Goal: Transaction & Acquisition: Purchase product/service

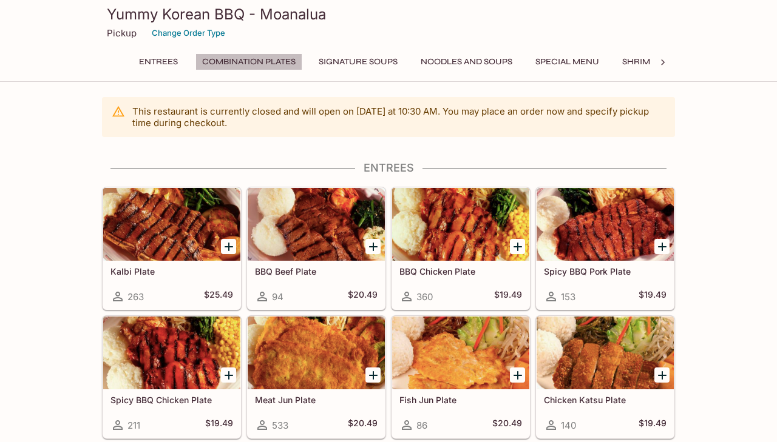
click at [273, 63] on button "Combination Plates" at bounding box center [248, 61] width 107 height 17
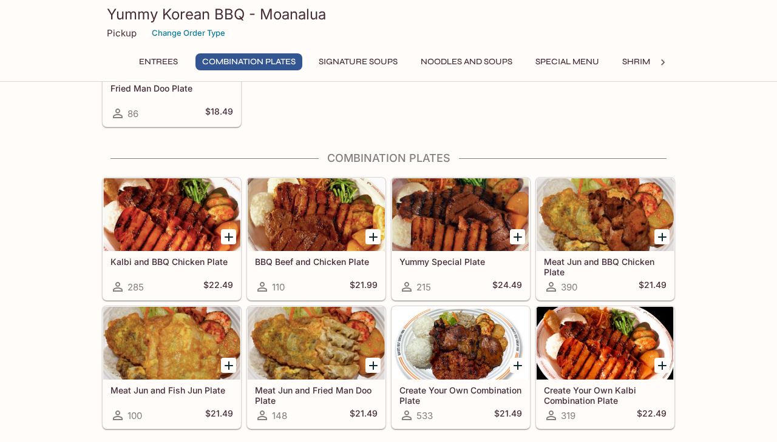
scroll to position [489, 0]
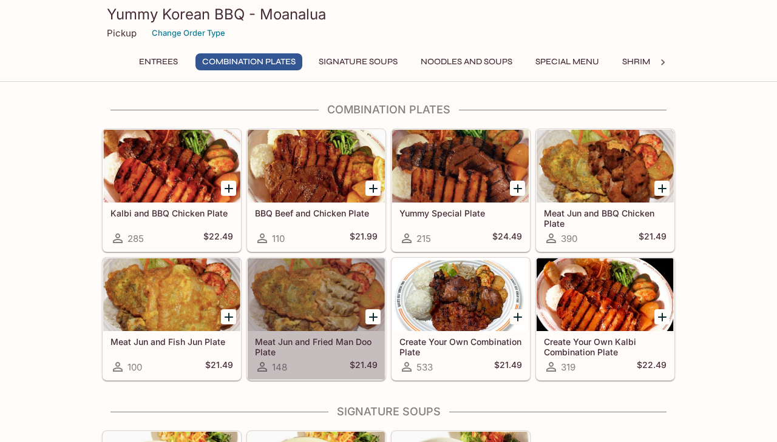
click at [291, 314] on div at bounding box center [316, 295] width 137 height 73
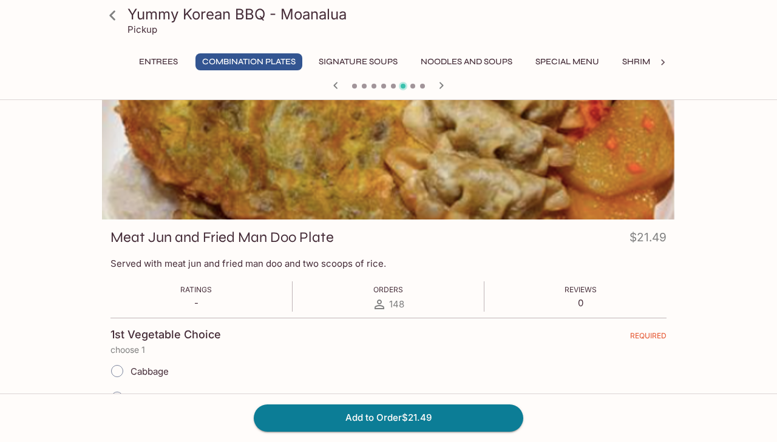
scroll to position [109, 0]
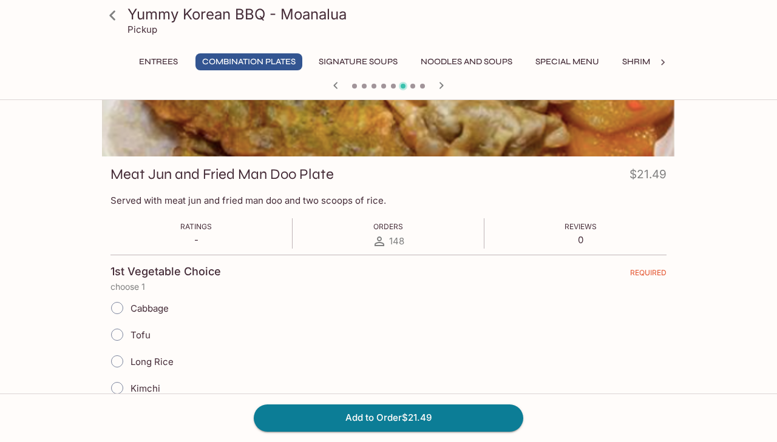
click at [119, 336] on input "Tofu" at bounding box center [116, 334] width 25 height 25
radio input "true"
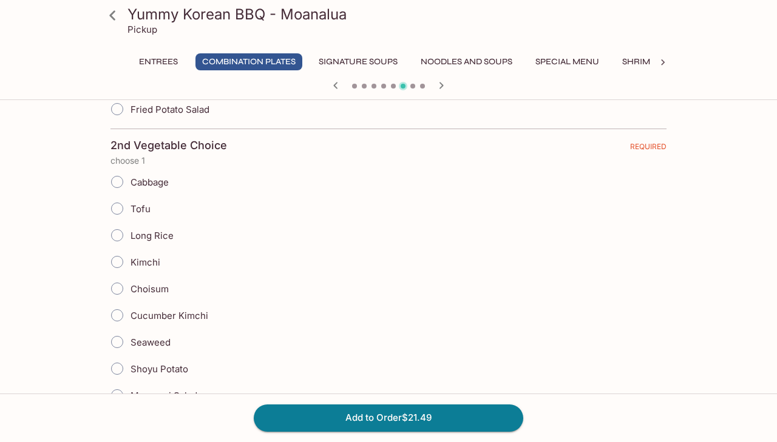
scroll to position [612, 0]
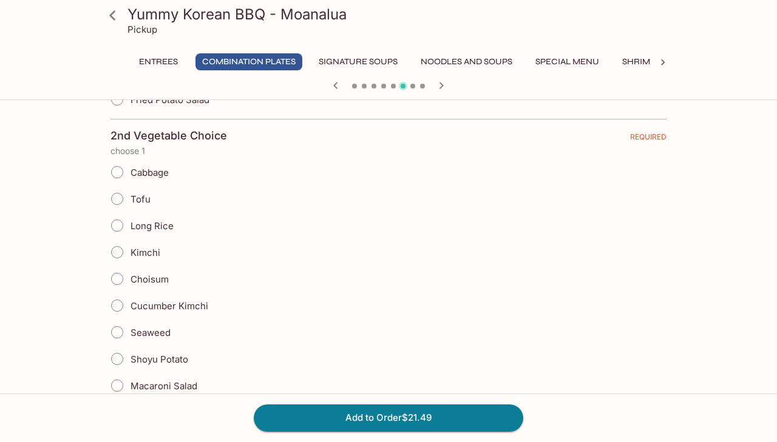
click at [120, 333] on input "Seaweed" at bounding box center [116, 332] width 25 height 25
radio input "true"
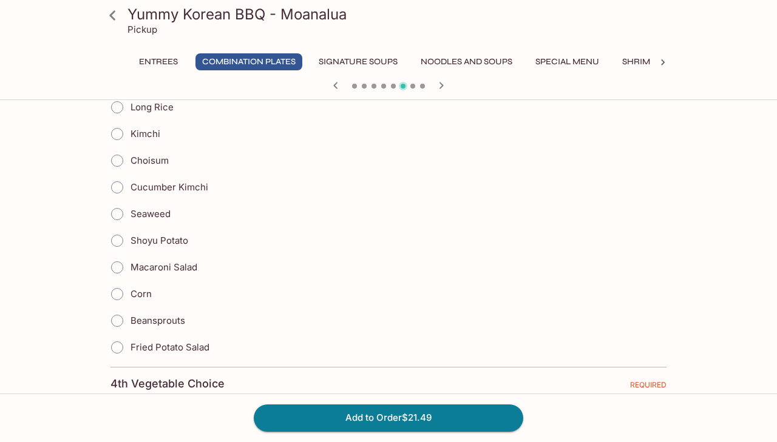
scroll to position [1091, 0]
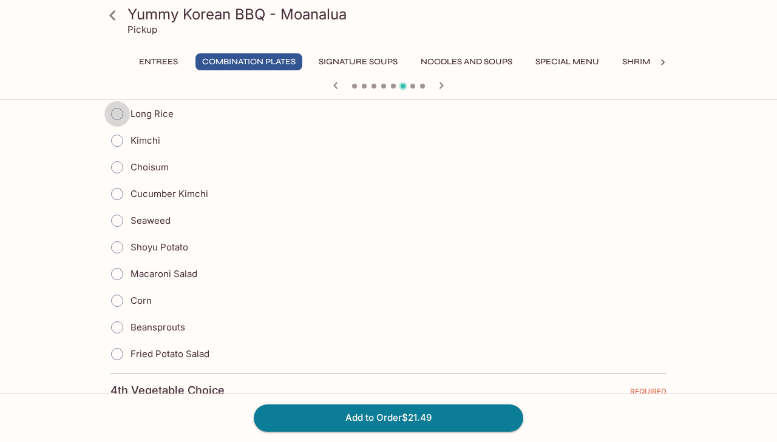
click at [114, 114] on input "Long Rice" at bounding box center [116, 113] width 25 height 25
radio input "true"
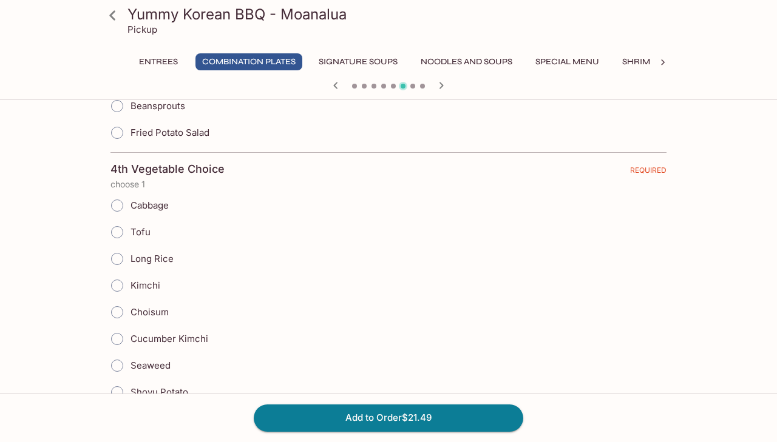
scroll to position [1368, 0]
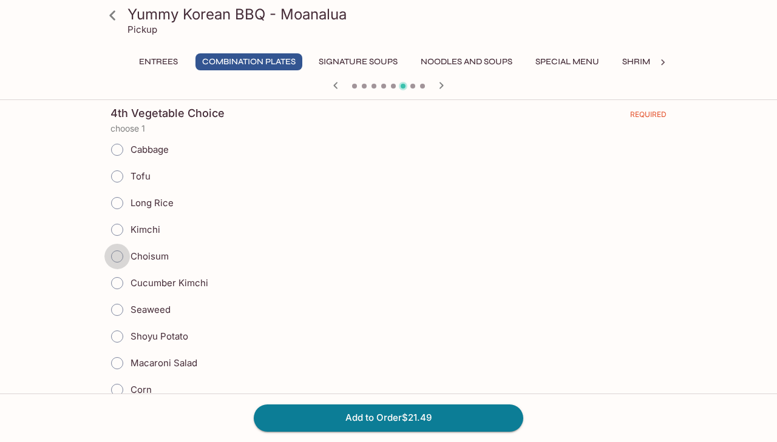
click at [118, 254] on input "Choisum" at bounding box center [116, 256] width 25 height 25
radio input "true"
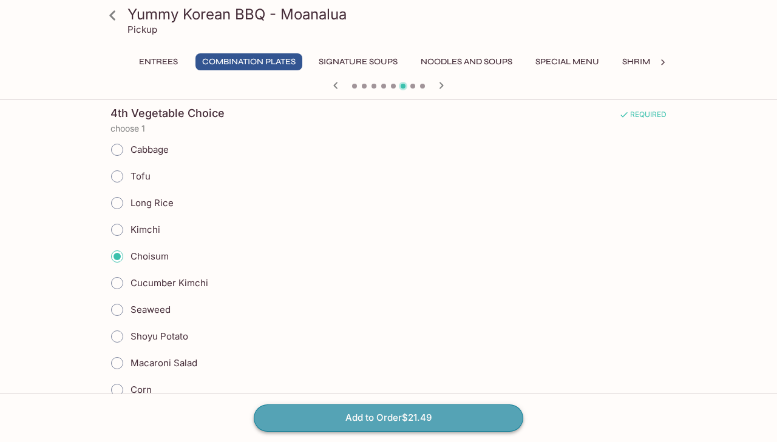
click at [363, 426] on button "Add to Order $21.49" at bounding box center [388, 418] width 269 height 27
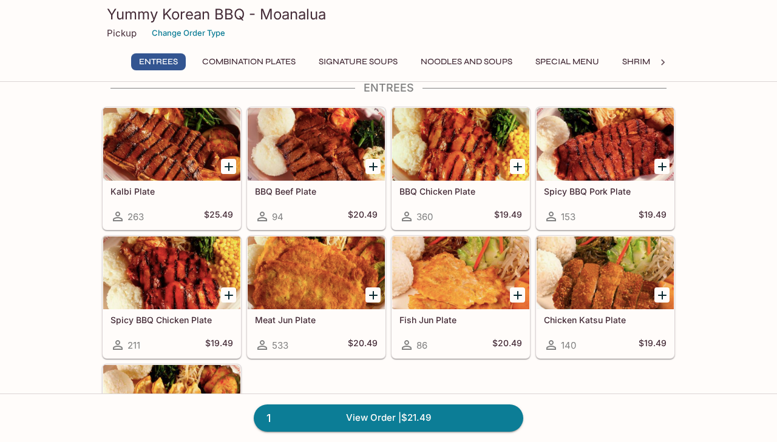
scroll to position [83, 0]
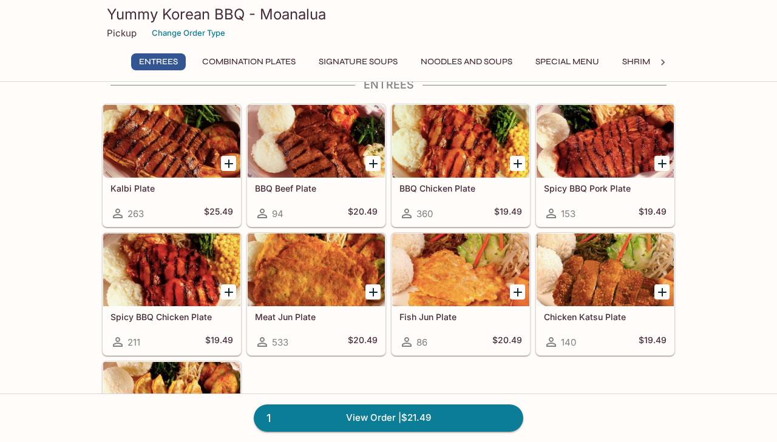
click at [319, 294] on div at bounding box center [316, 270] width 137 height 73
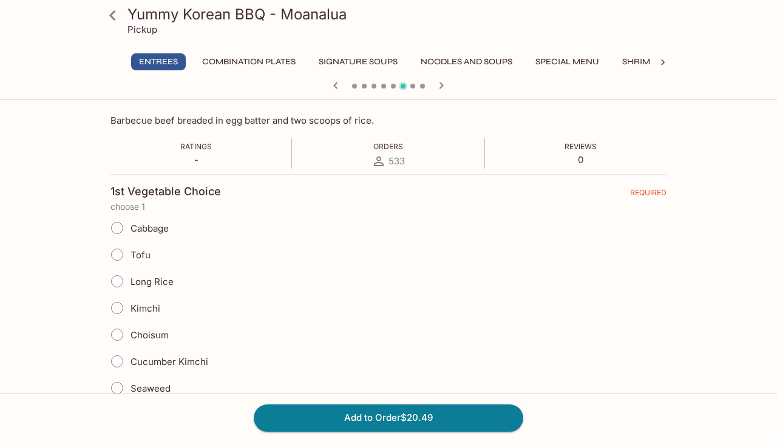
scroll to position [213, 0]
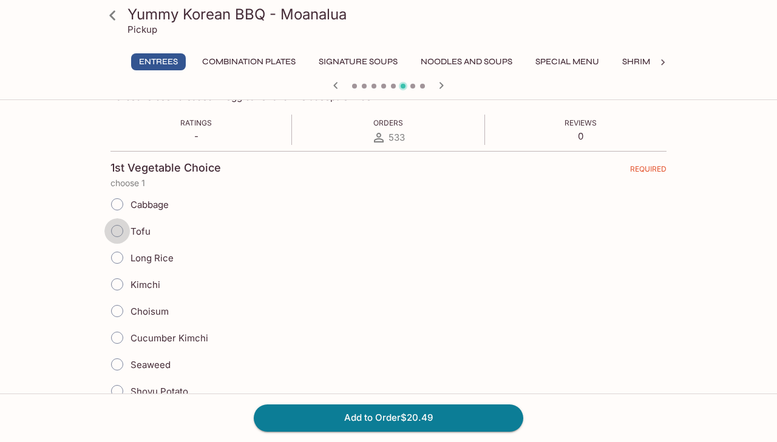
click at [119, 231] on input "Tofu" at bounding box center [116, 230] width 25 height 25
radio input "true"
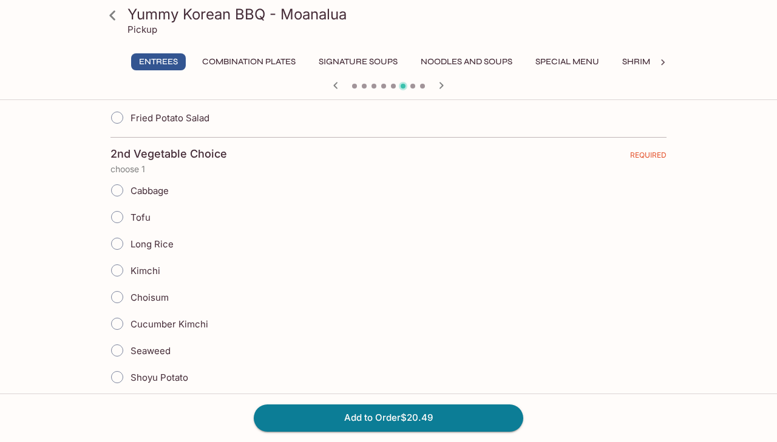
scroll to position [594, 0]
click at [120, 323] on input "Cucumber Kimchi" at bounding box center [116, 323] width 25 height 25
radio input "true"
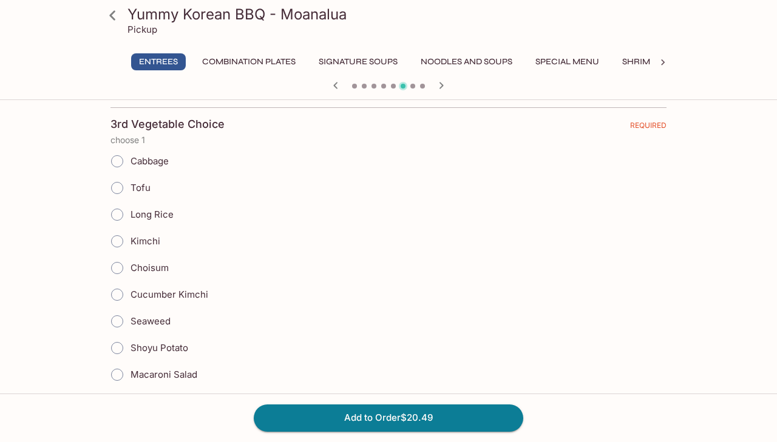
scroll to position [991, 0]
click at [118, 347] on input "Shoyu Potato" at bounding box center [116, 346] width 25 height 25
radio input "true"
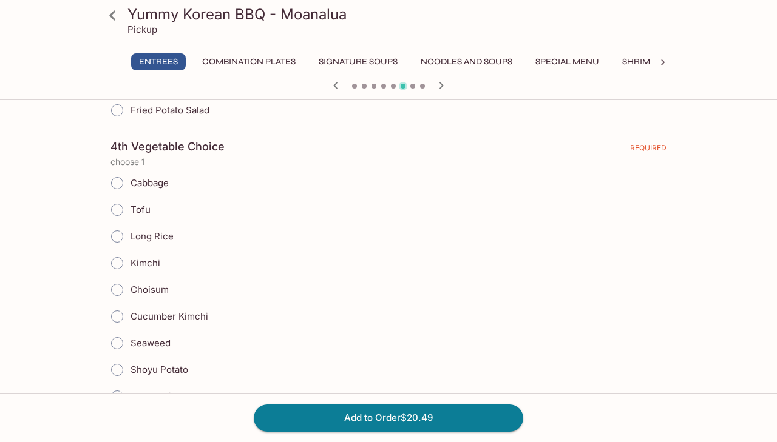
scroll to position [1358, 0]
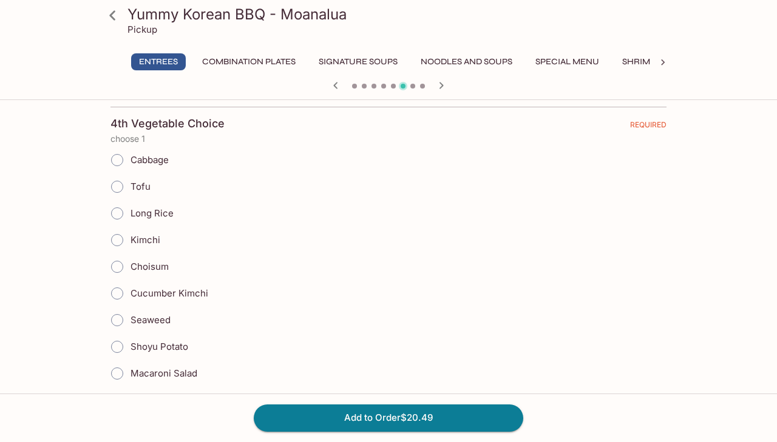
click at [117, 269] on input "Choisum" at bounding box center [116, 266] width 25 height 25
radio input "true"
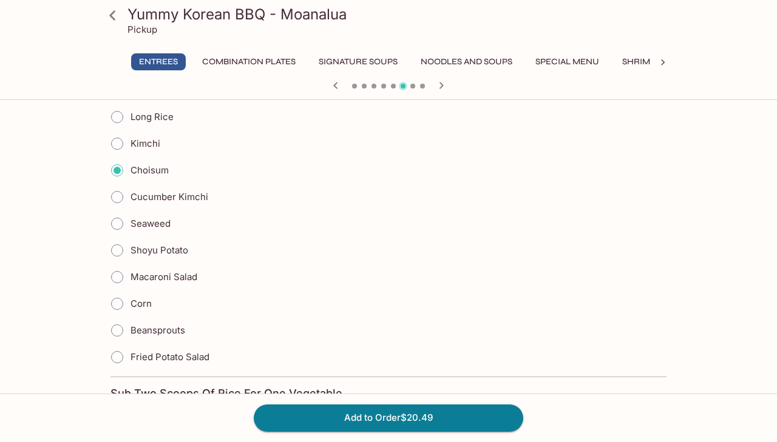
scroll to position [1478, 0]
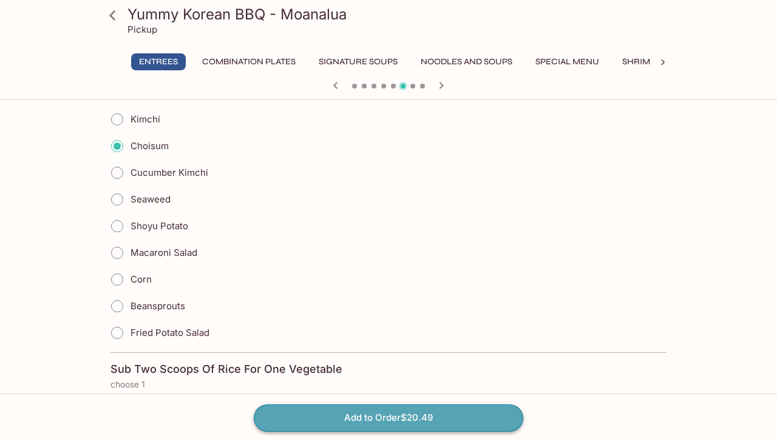
click at [442, 427] on button "Add to Order $20.49" at bounding box center [388, 418] width 269 height 27
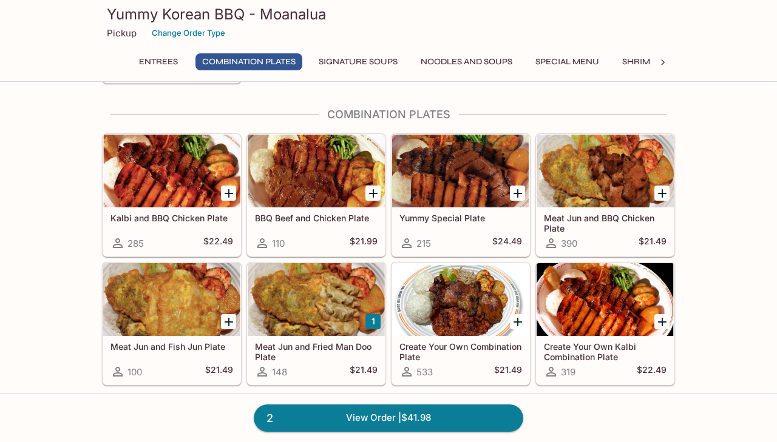
scroll to position [529, 0]
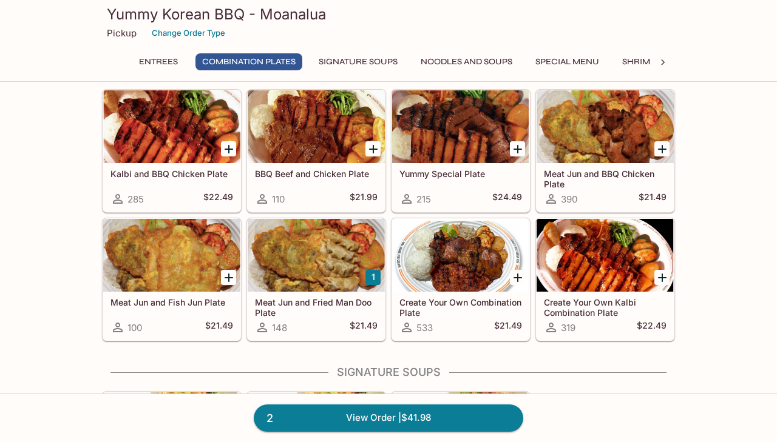
click at [438, 271] on div at bounding box center [460, 255] width 137 height 73
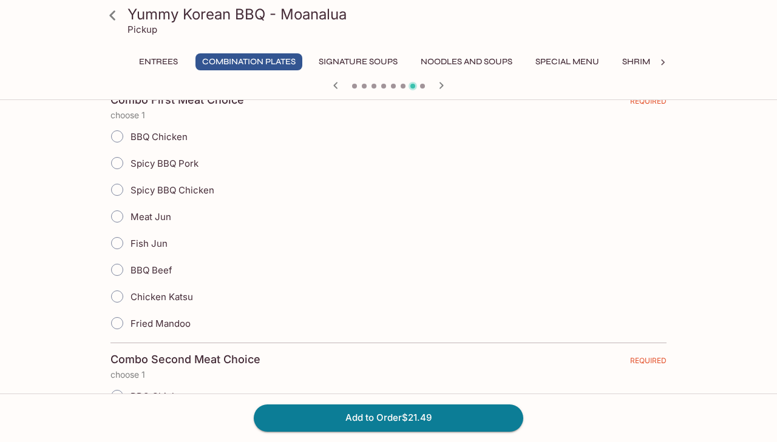
scroll to position [280, 0]
click at [116, 168] on input "Spicy BBQ Pork" at bounding box center [116, 164] width 25 height 25
radio input "true"
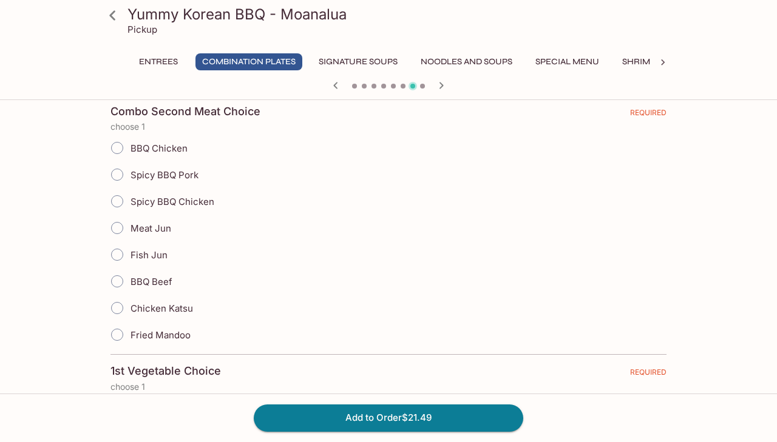
scroll to position [543, 0]
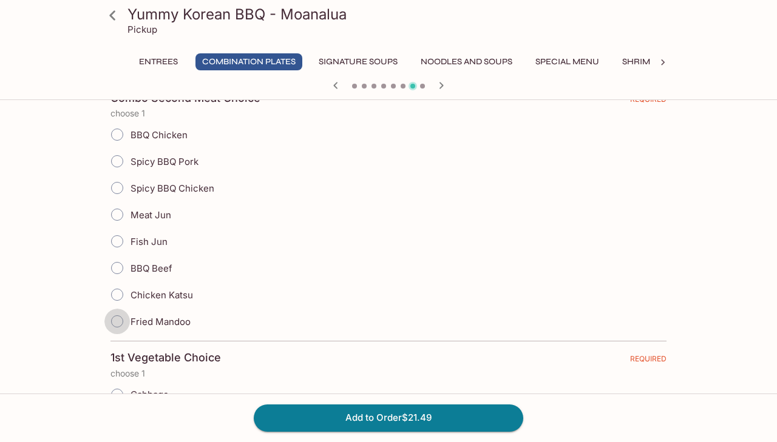
click at [115, 319] on input "Fried Mandoo" at bounding box center [116, 321] width 25 height 25
radio input "true"
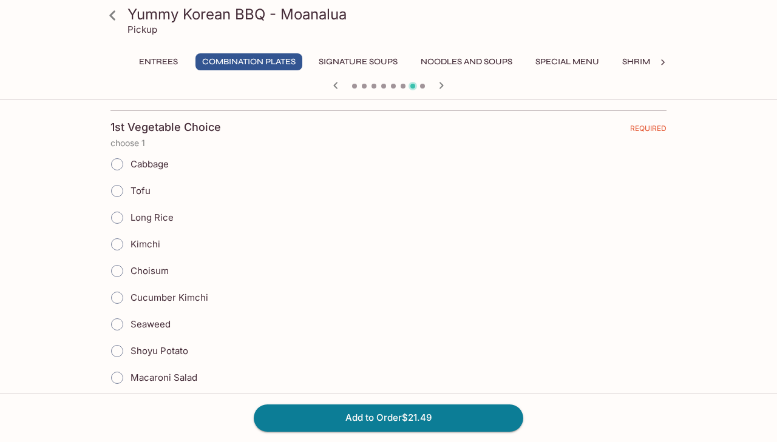
scroll to position [785, 0]
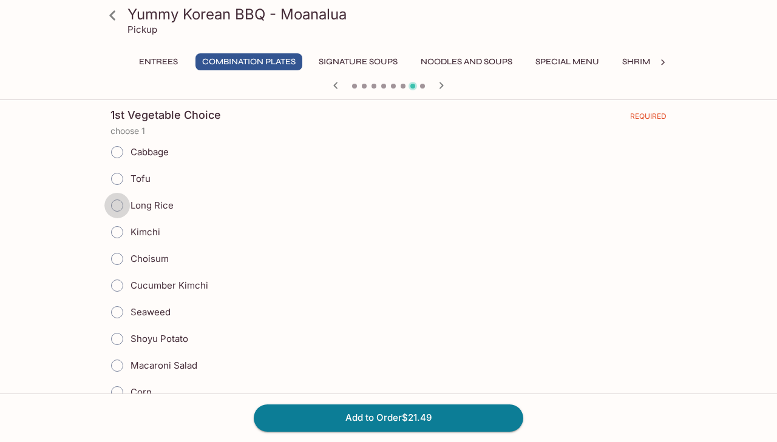
click at [115, 201] on input "Long Rice" at bounding box center [116, 205] width 25 height 25
radio input "true"
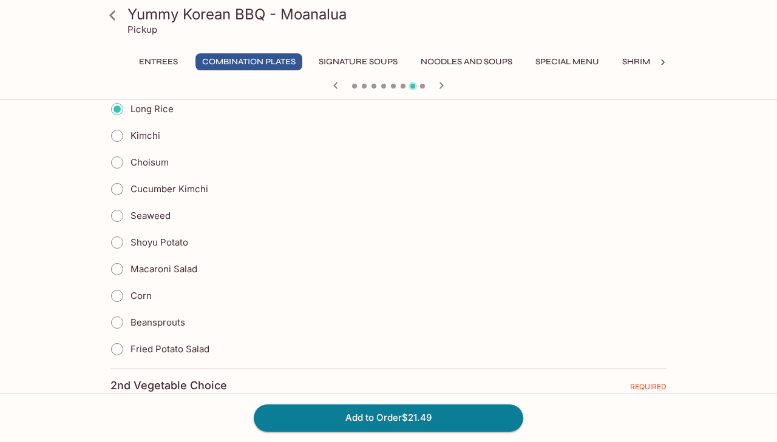
scroll to position [1041, 0]
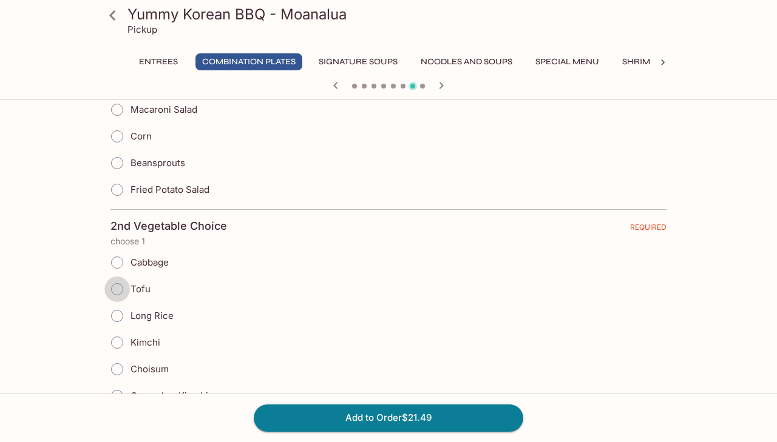
click at [113, 285] on input "Tofu" at bounding box center [116, 289] width 25 height 25
radio input "true"
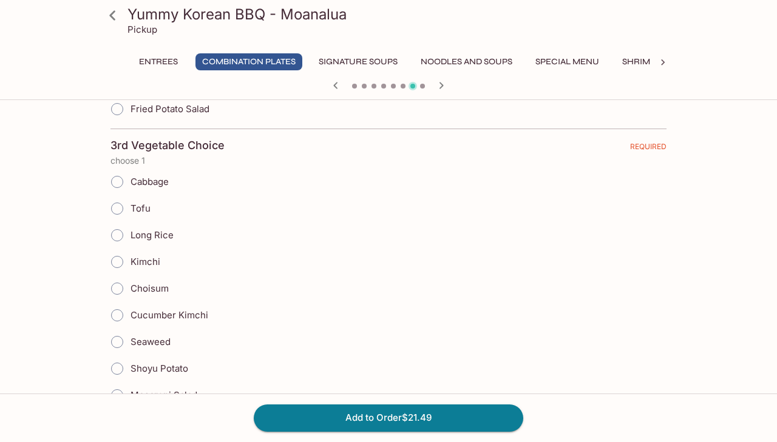
scroll to position [1535, 0]
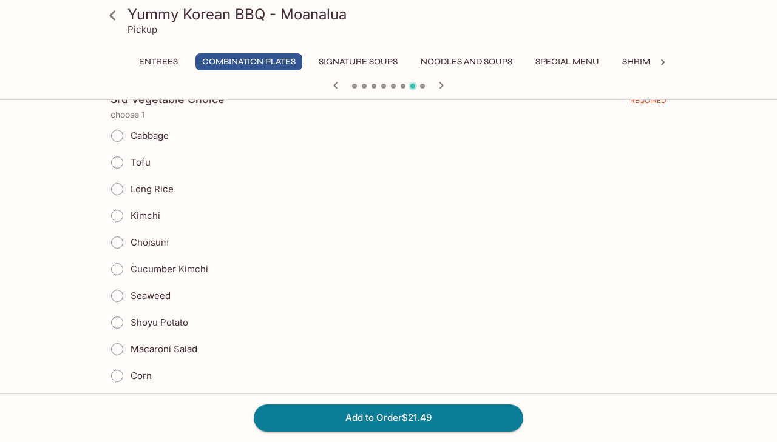
click at [112, 322] on input "Shoyu Potato" at bounding box center [116, 322] width 25 height 25
radio input "true"
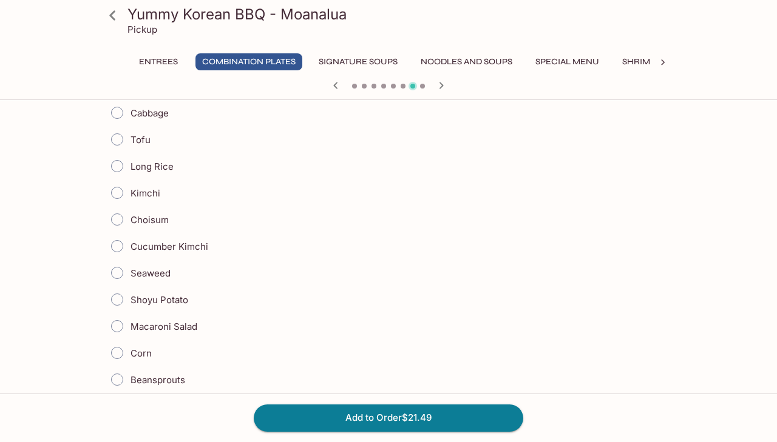
scroll to position [1939, 0]
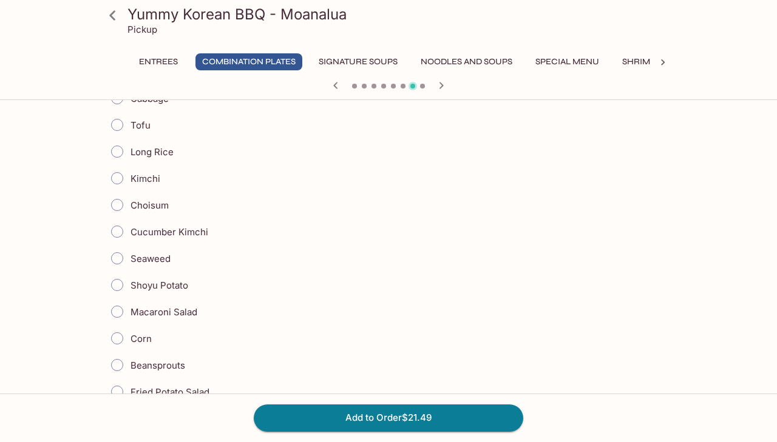
click at [115, 311] on input "Macaroni Salad" at bounding box center [116, 311] width 25 height 25
radio input "true"
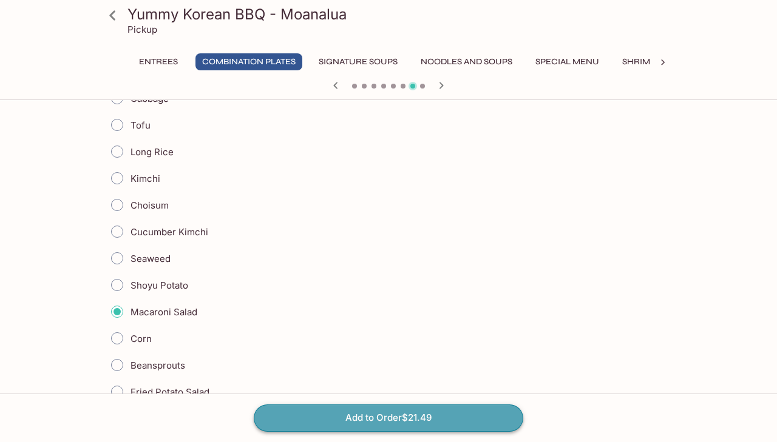
click at [380, 426] on button "Add to Order $21.49" at bounding box center [388, 418] width 269 height 27
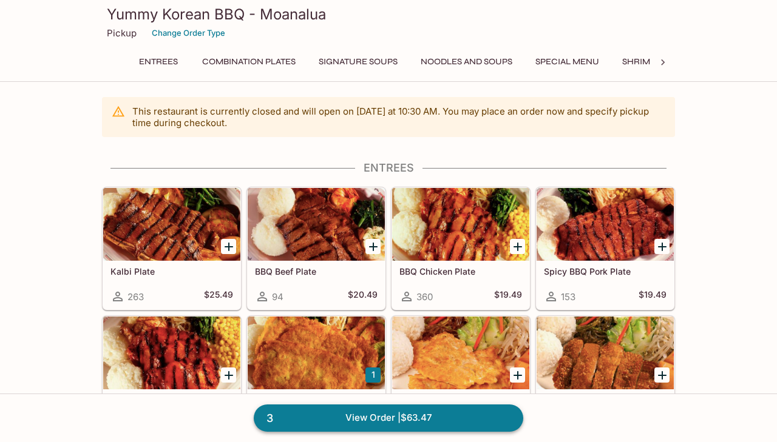
click at [404, 416] on link "3 View Order | $63.47" at bounding box center [388, 418] width 269 height 27
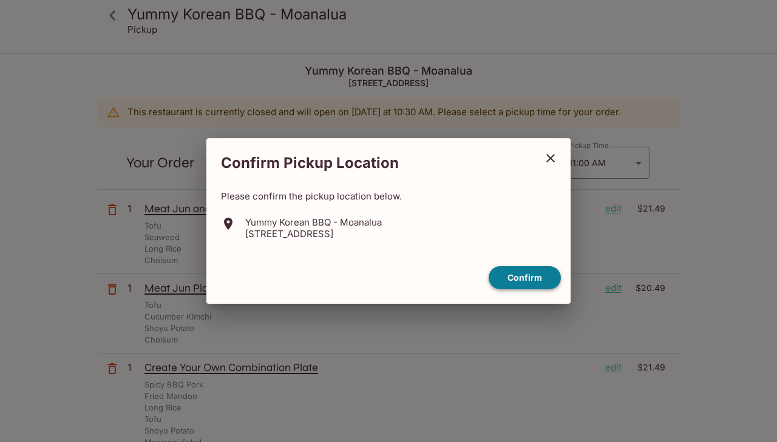
click at [533, 277] on button "Confirm" at bounding box center [525, 278] width 72 height 24
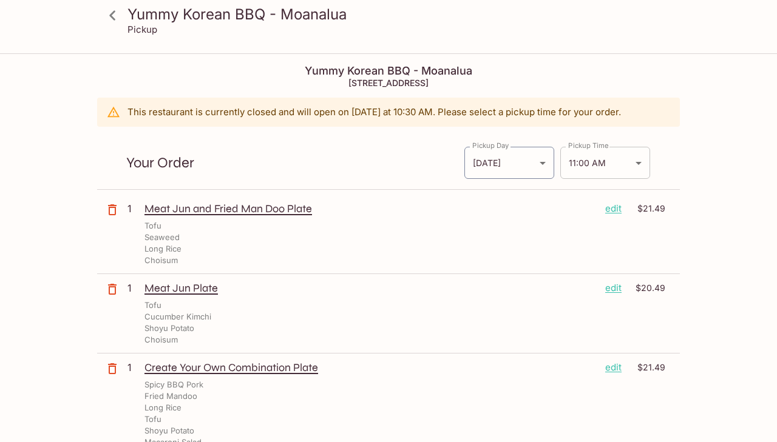
click at [640, 160] on body "Yummy Korean BBQ - Moanalua Pickup Yummy Korean BBQ - Moanalua [STREET_ADDRESS]…" at bounding box center [388, 276] width 777 height 442
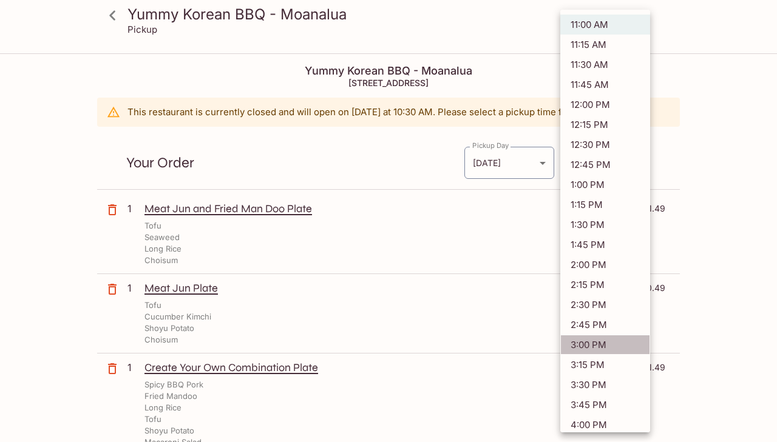
click at [601, 346] on li "3:00 PM" at bounding box center [605, 345] width 90 height 20
type input "[DATE]T01:00:00.000000Z"
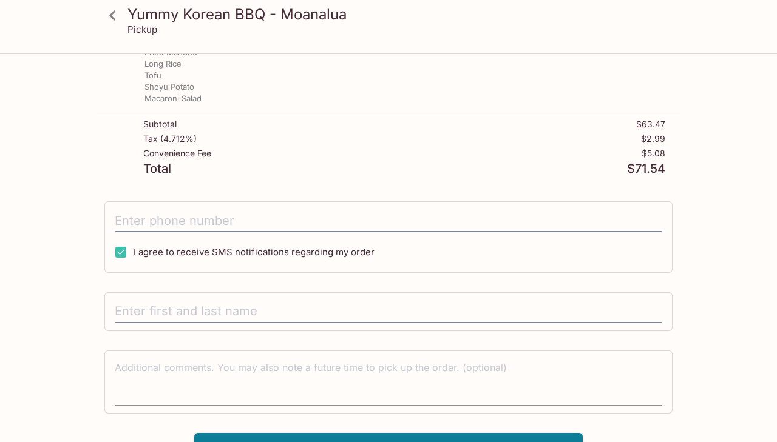
scroll to position [353, 0]
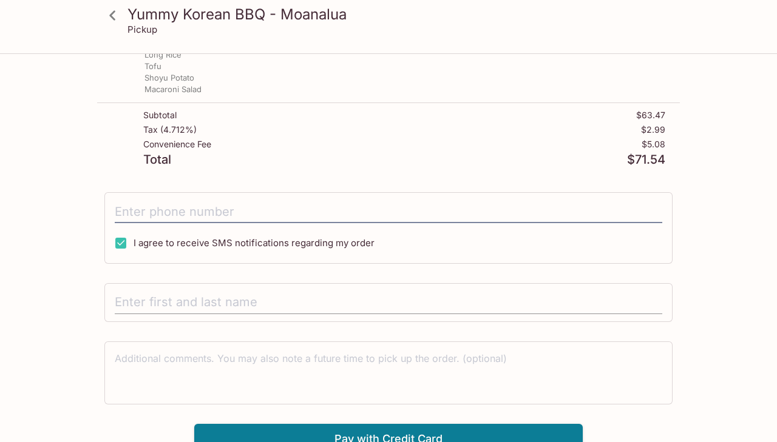
click at [171, 299] on input "text" at bounding box center [388, 302] width 547 height 23
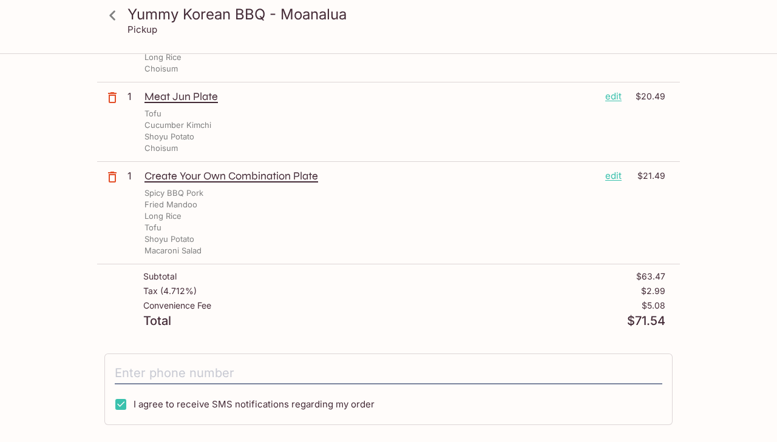
scroll to position [365, 0]
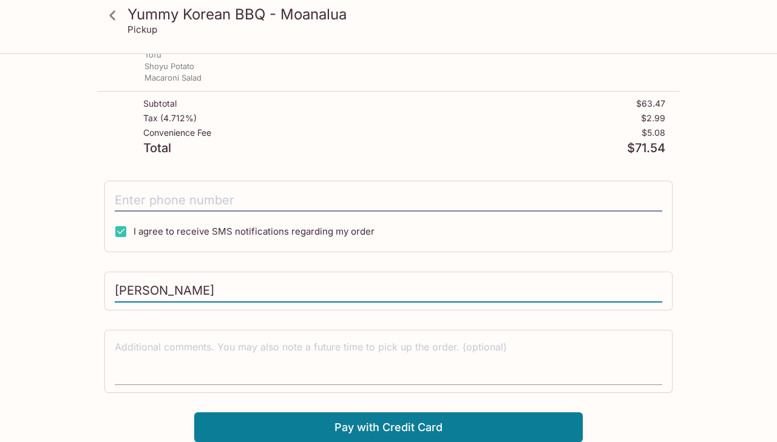
type input "[PERSON_NAME]"
click at [302, 348] on textarea at bounding box center [388, 361] width 547 height 42
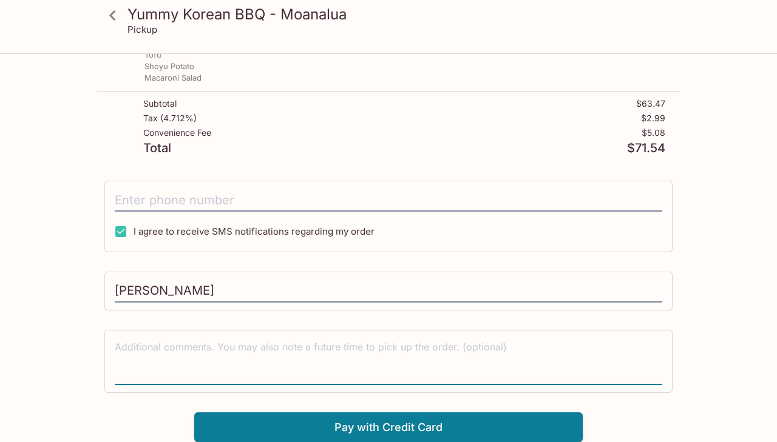
type textarea "W"
type textarea "for [DATE] 3pm please. Thank you"
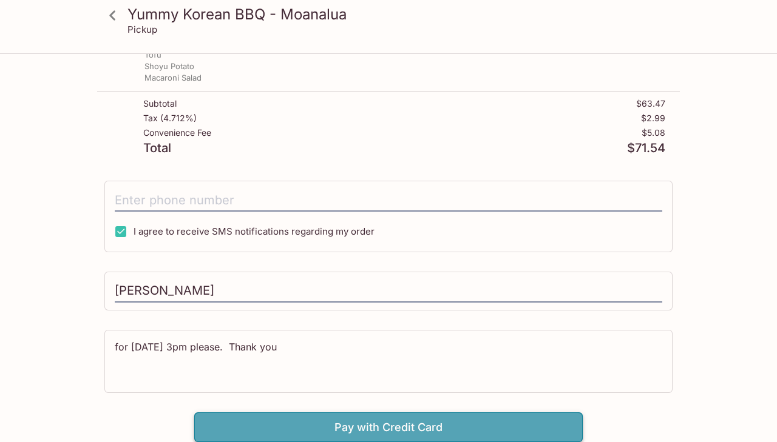
click at [339, 425] on button "Pay with Credit Card" at bounding box center [388, 428] width 388 height 30
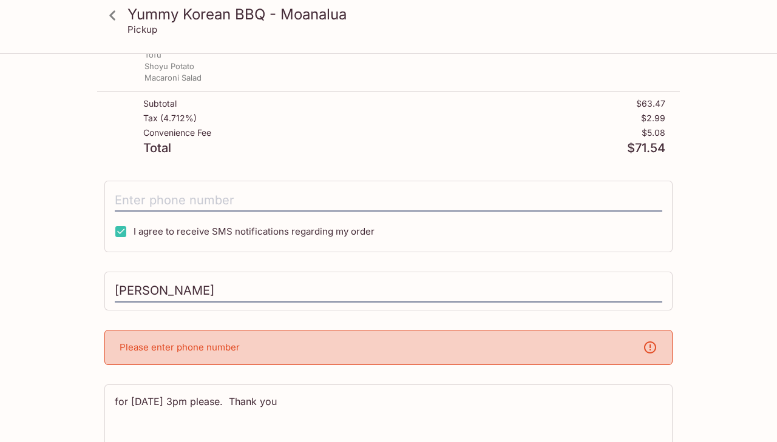
click at [421, 345] on div "Please enter phone number" at bounding box center [388, 347] width 568 height 35
click at [193, 342] on p "Please enter phone number" at bounding box center [180, 348] width 120 height 12
click at [123, 349] on p "Please enter phone number" at bounding box center [180, 348] width 120 height 12
click at [652, 350] on icon at bounding box center [650, 347] width 15 height 15
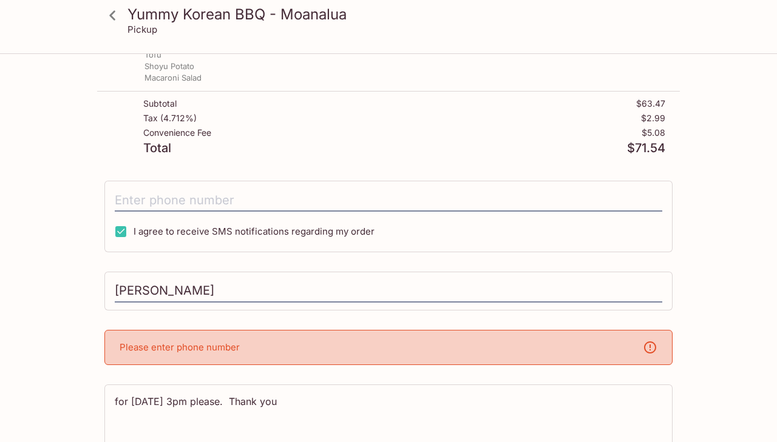
click at [143, 351] on p "Please enter phone number" at bounding box center [180, 348] width 120 height 12
click at [144, 353] on p "Please enter phone number" at bounding box center [180, 348] width 120 height 12
click at [149, 353] on p "Please enter phone number" at bounding box center [180, 348] width 120 height 12
click at [30, 347] on div "Yummy Korean BBQ - Moanalua Pickup Yummy Korean BBQ - Moanalua [STREET_ADDRESS]…" at bounding box center [388, 93] width 777 height 807
click at [344, 353] on div "Please enter phone number" at bounding box center [388, 347] width 568 height 35
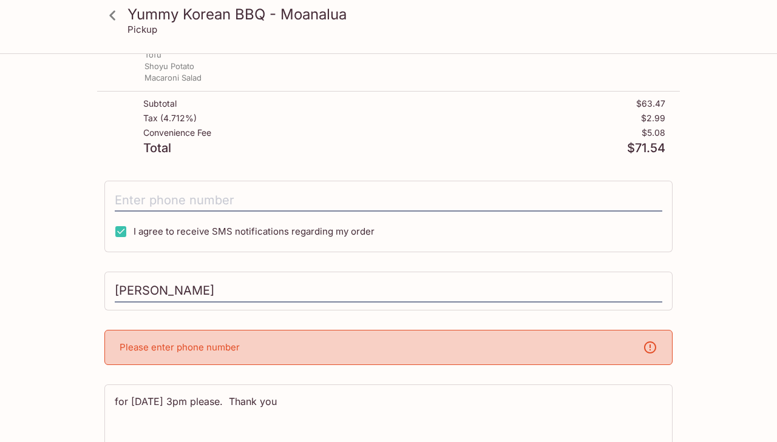
click at [276, 182] on div "I agree to receive SMS notifications regarding my order" at bounding box center [388, 217] width 568 height 72
click at [274, 192] on input "tel" at bounding box center [388, 200] width 547 height 23
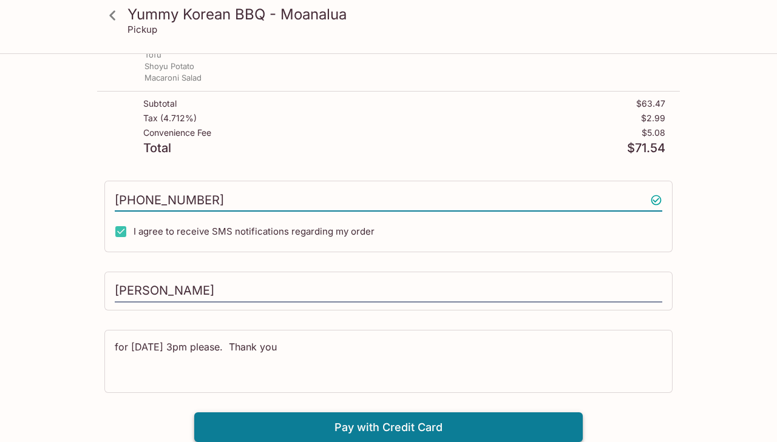
type input "[PHONE_NUMBER]"
click at [408, 426] on button "Pay with Credit Card" at bounding box center [388, 428] width 388 height 30
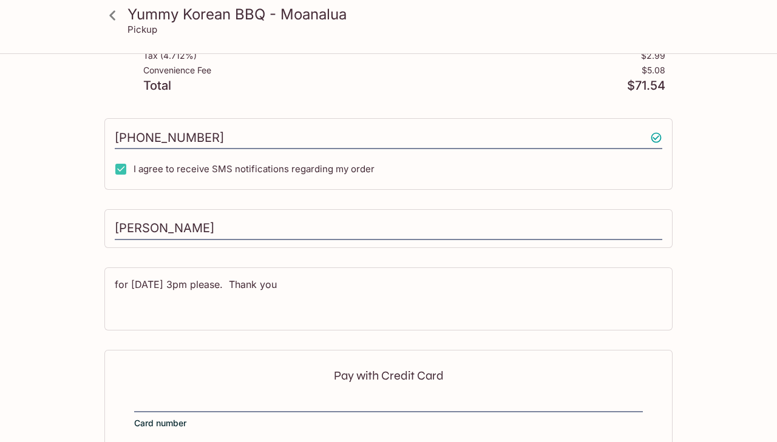
scroll to position [547, 0]
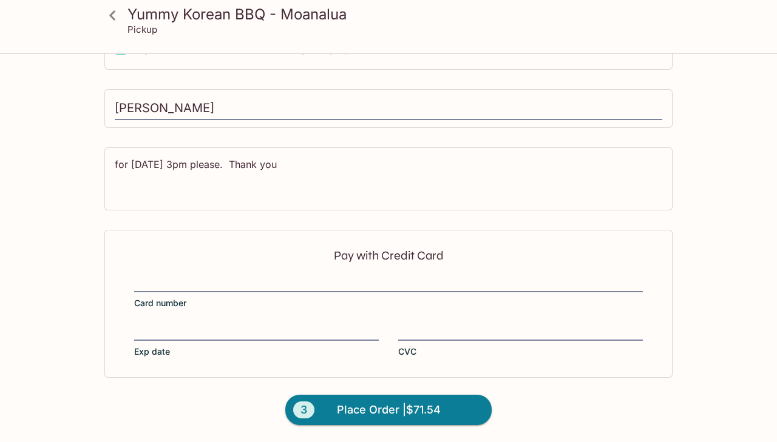
click at [449, 325] on iframe at bounding box center [520, 331] width 245 height 13
click at [412, 408] on span "Place Order | $71.54" at bounding box center [389, 410] width 104 height 19
